Goal: Information Seeking & Learning: Understand process/instructions

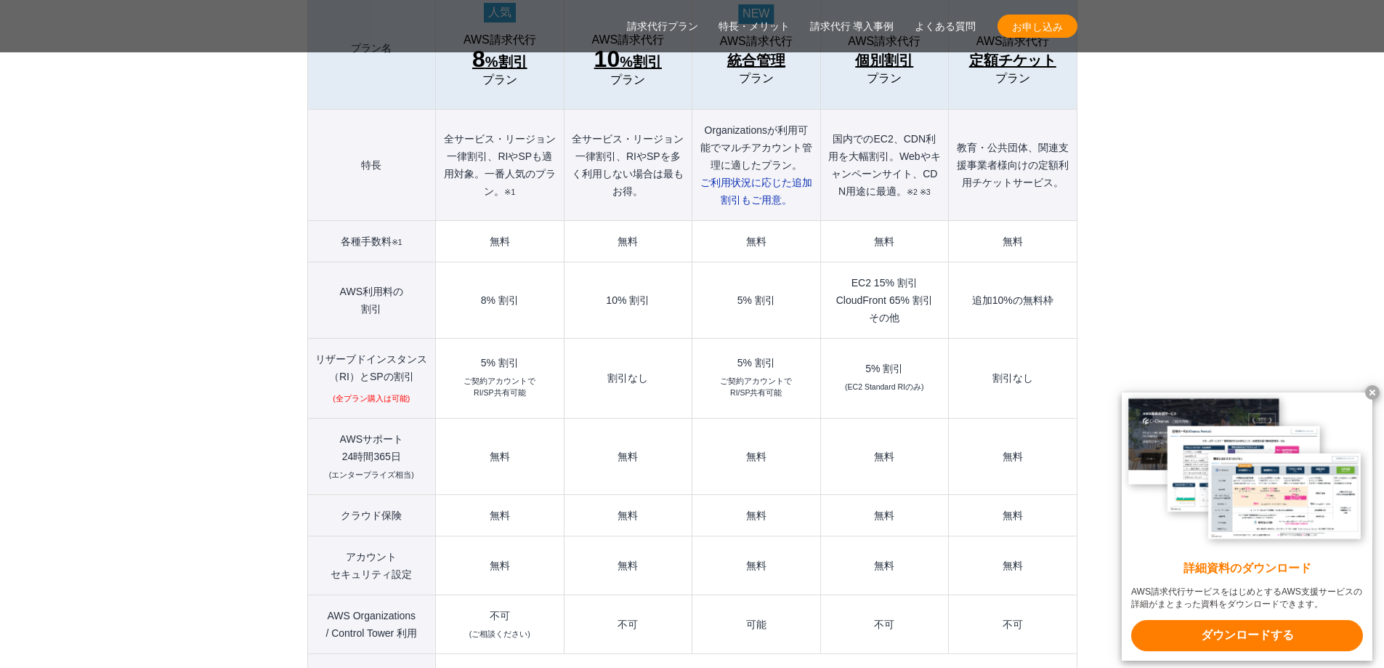
scroll to position [1744, 0]
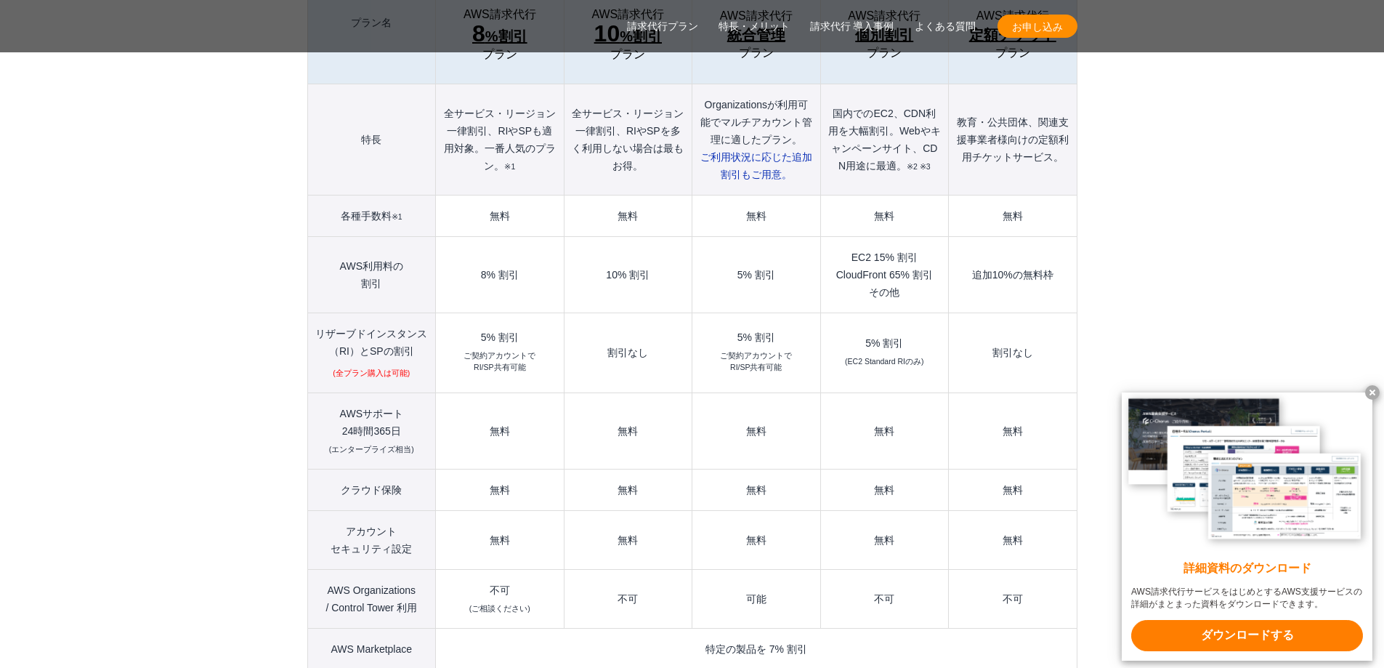
click at [749, 401] on td "無料" at bounding box center [757, 430] width 128 height 76
click at [748, 399] on td "無料" at bounding box center [757, 430] width 128 height 76
click at [747, 399] on td "無料" at bounding box center [757, 430] width 128 height 76
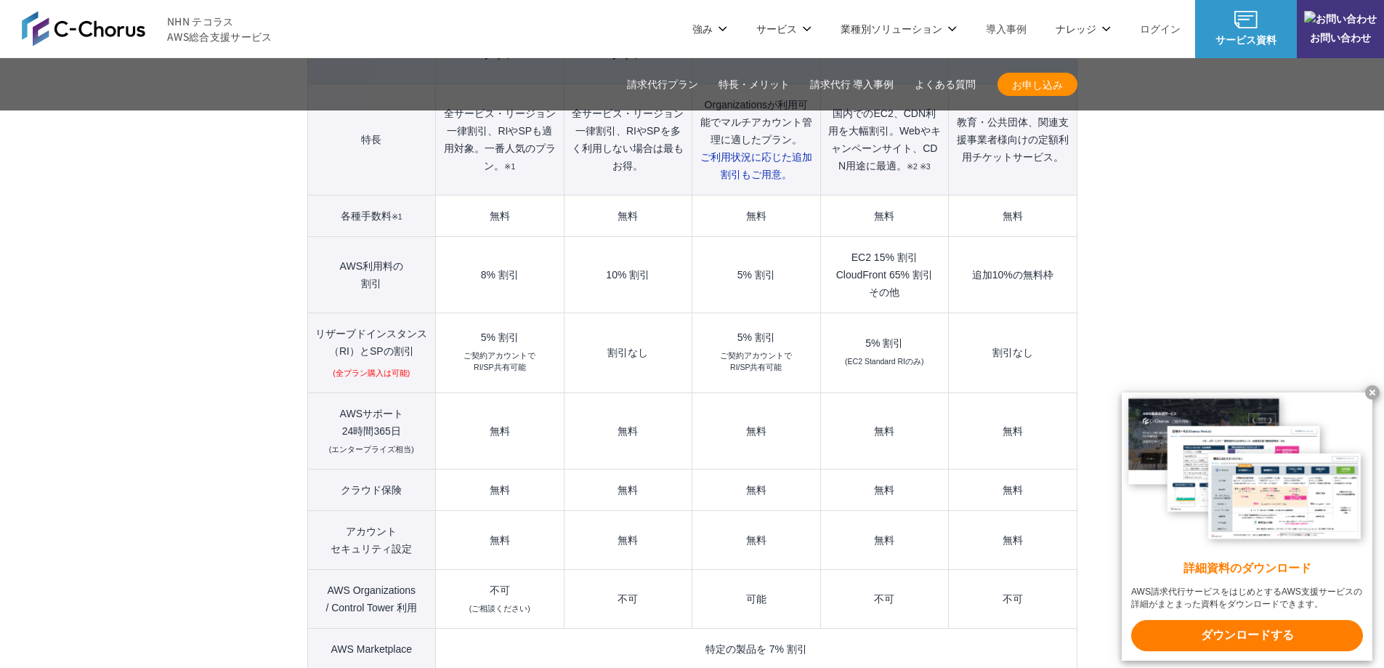
scroll to position [2035, 0]
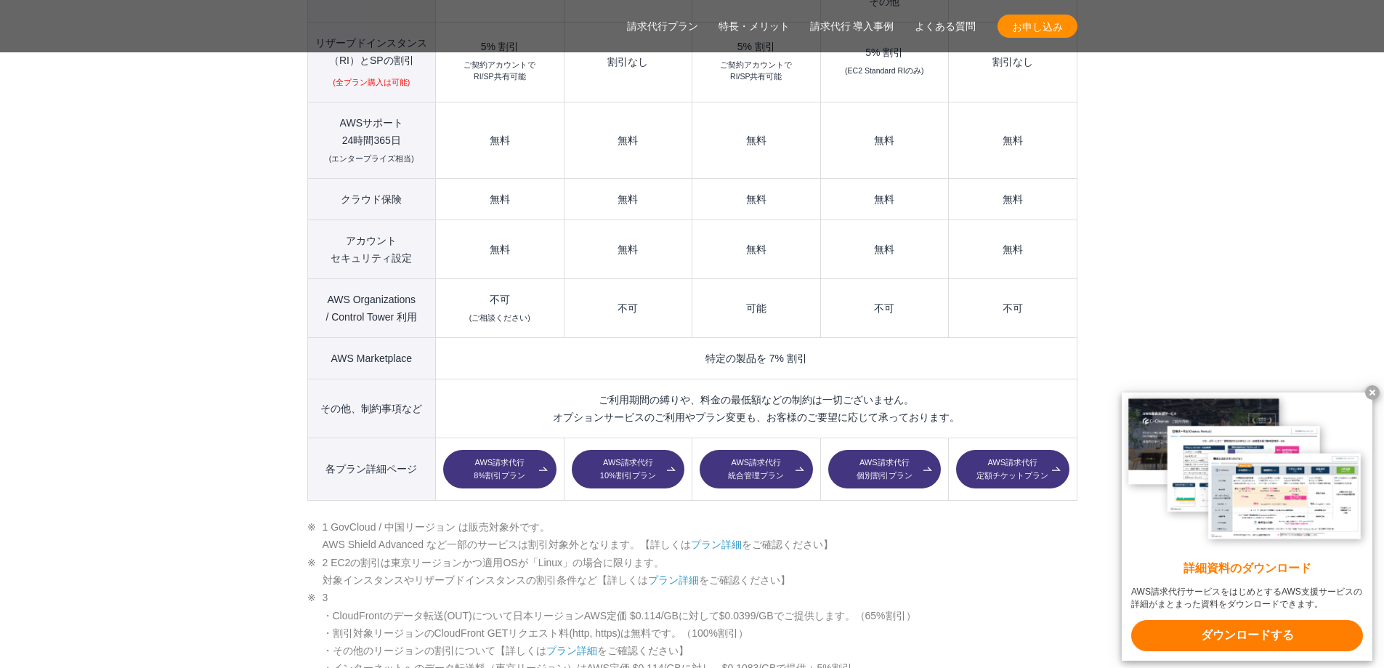
click at [738, 379] on td "ご利用期間の縛りや、料金の最低額などの制約は一切ございません。 オプションサービスのご利用やプラン変更も、お客様のご要望に応じて承っております。" at bounding box center [756, 408] width 641 height 59
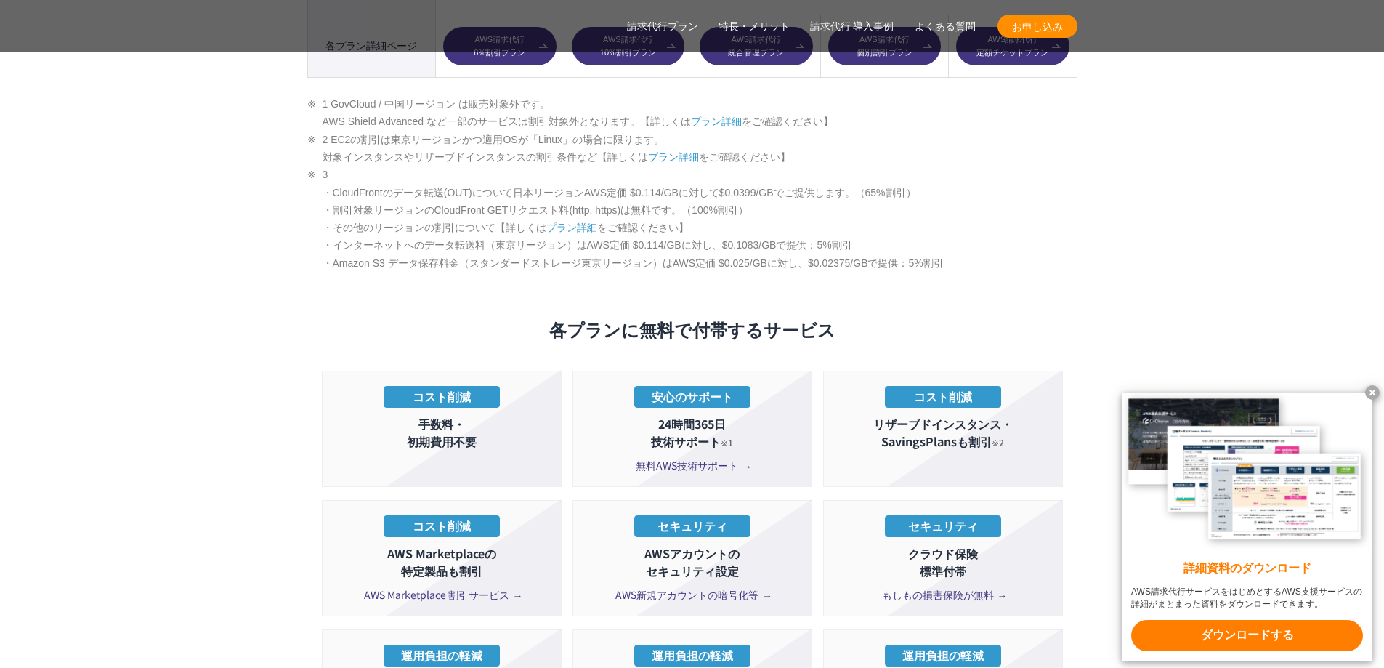
scroll to position [2471, 0]
